Goal: Task Accomplishment & Management: Manage account settings

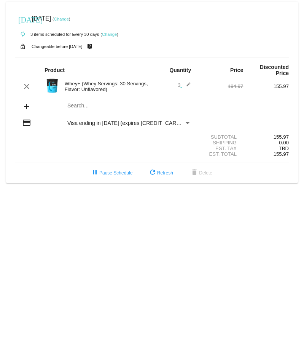
click at [112, 34] on link "Change" at bounding box center [109, 34] width 15 height 5
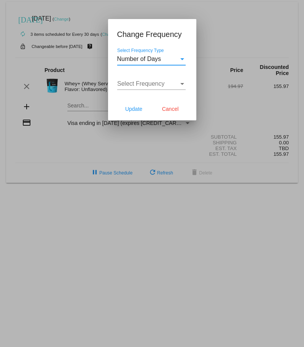
click at [149, 88] on div "Select Frequency Select Frequency" at bounding box center [151, 81] width 69 height 17
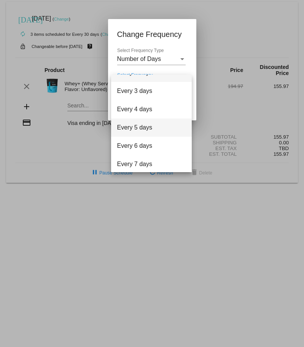
scroll to position [30, 0]
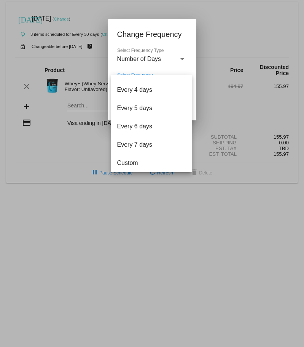
click at [163, 58] on div at bounding box center [152, 173] width 304 height 347
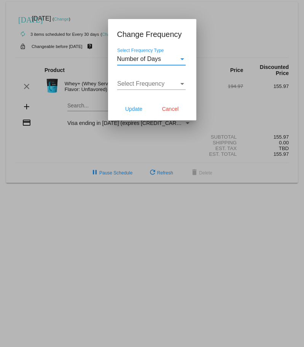
click at [177, 60] on div "Number of Days" at bounding box center [148, 59] width 62 height 7
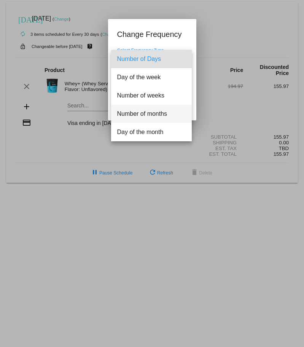
click at [146, 112] on span "Number of months" at bounding box center [151, 114] width 69 height 18
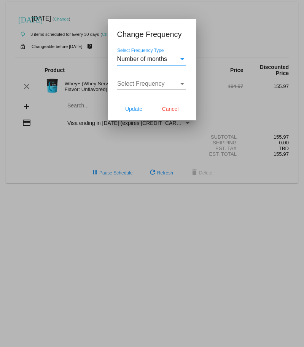
click at [144, 84] on span "Select Frequency" at bounding box center [141, 83] width 48 height 6
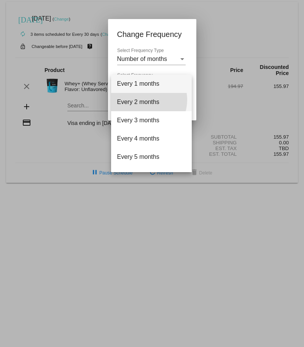
click at [143, 100] on span "Every 2 months" at bounding box center [151, 102] width 69 height 18
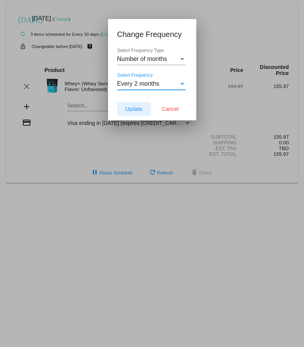
click at [137, 106] on span "Update" at bounding box center [133, 109] width 17 height 6
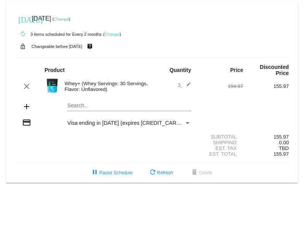
click at [69, 19] on link "Change" at bounding box center [61, 19] width 15 height 5
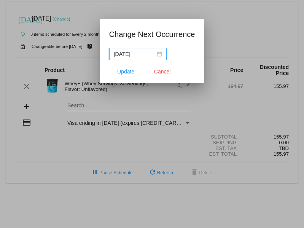
click at [144, 53] on input "2025-09-14" at bounding box center [135, 54] width 42 height 8
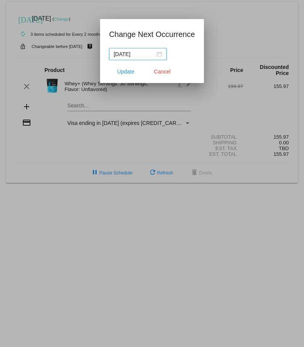
drag, startPoint x: 144, startPoint y: 55, endPoint x: 153, endPoint y: 55, distance: 9.1
click at [144, 55] on input "2025-09-14" at bounding box center [135, 54] width 42 height 8
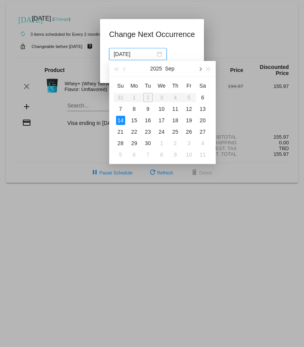
click at [200, 70] on span "button" at bounding box center [200, 69] width 4 height 4
click at [151, 120] on div "14" at bounding box center [148, 120] width 9 height 9
type input "2025-10-14"
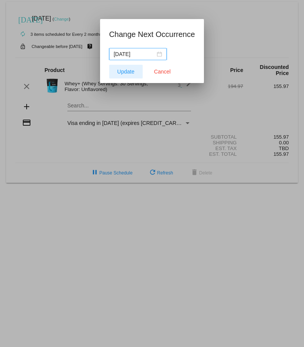
click at [130, 73] on span "Update" at bounding box center [125, 72] width 17 height 6
